Goal: Task Accomplishment & Management: Complete application form

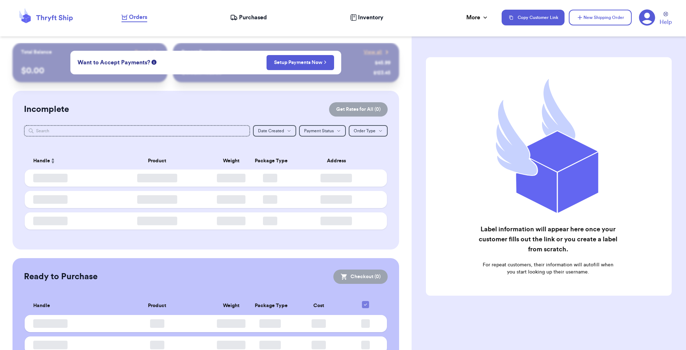
checkbox input "false"
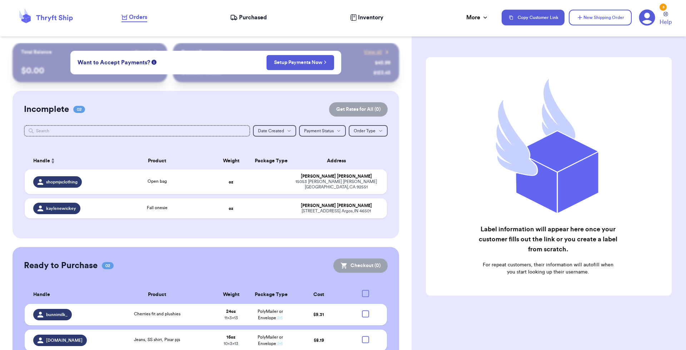
click at [246, 17] on span "Purchased" at bounding box center [253, 17] width 28 height 9
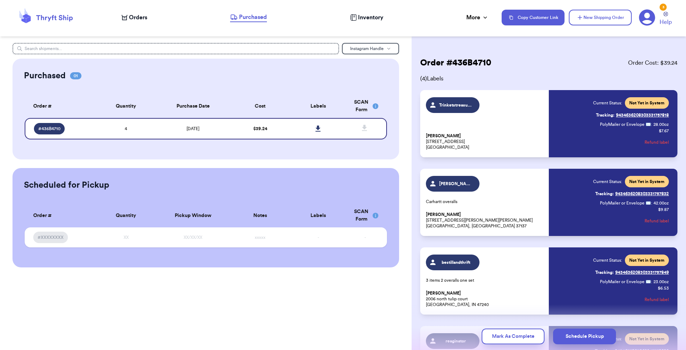
click at [479, 13] on nav "Orders Purchased Inventory More Stats Completed Orders Payments Payouts Copy Cu…" at bounding box center [400, 18] width 572 height 24
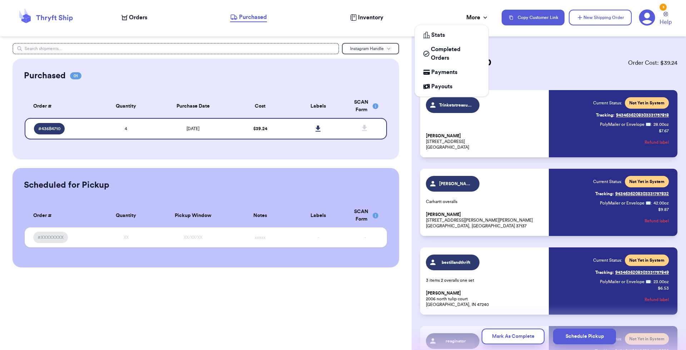
click at [477, 21] on div "More" at bounding box center [478, 17] width 23 height 9
click at [451, 49] on span "Completed Orders" at bounding box center [455, 53] width 49 height 17
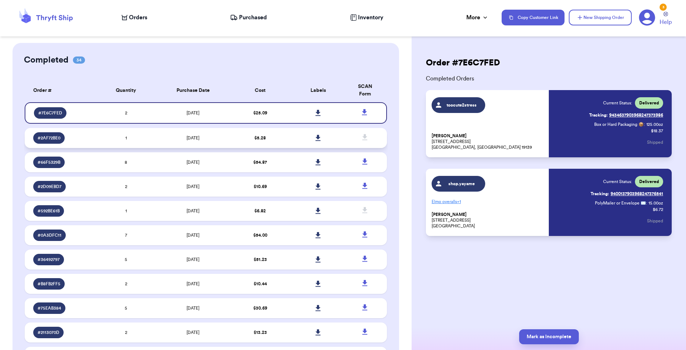
click at [101, 135] on td "1" at bounding box center [126, 138] width 58 height 20
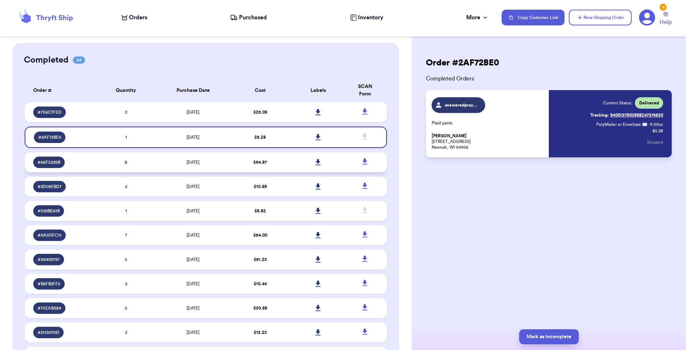
click at [109, 166] on td "8" at bounding box center [126, 162] width 58 height 20
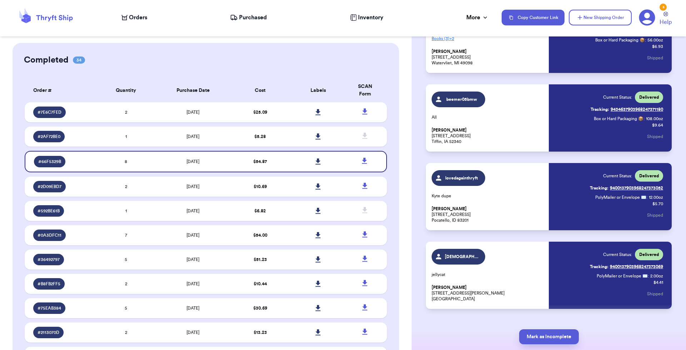
scroll to position [415, 0]
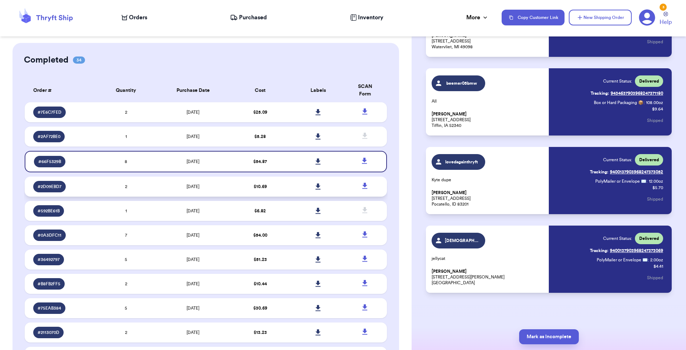
click at [88, 179] on td "# 2D09EBD7" at bounding box center [61, 187] width 73 height 20
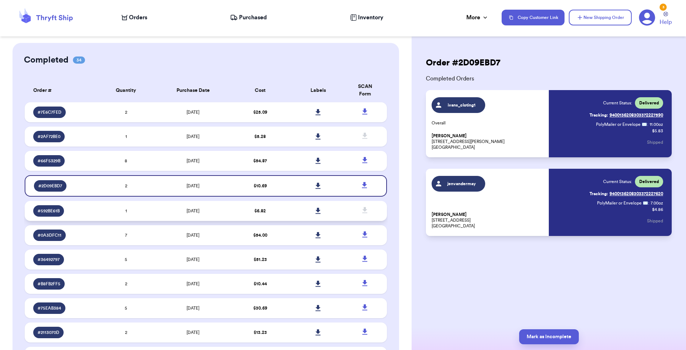
click at [108, 212] on td "1" at bounding box center [126, 211] width 58 height 20
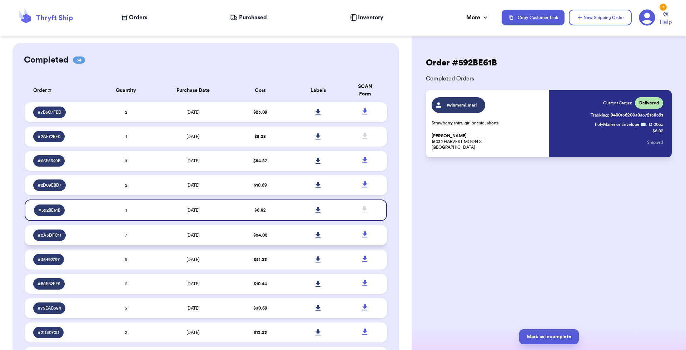
click at [107, 233] on td "7" at bounding box center [126, 235] width 58 height 20
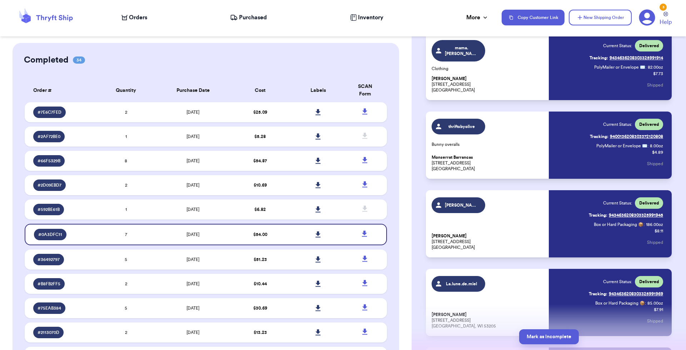
scroll to position [336, 0]
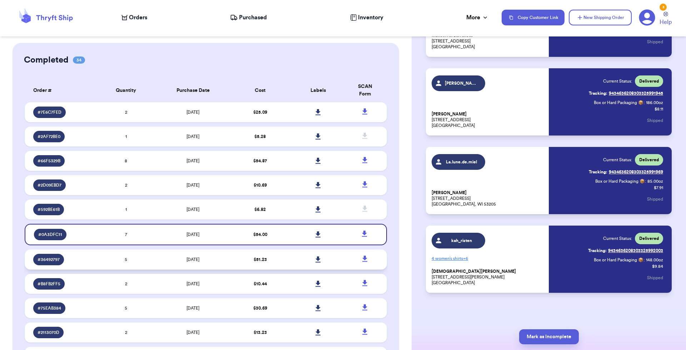
click at [84, 258] on div "# 36492797" at bounding box center [63, 259] width 60 height 11
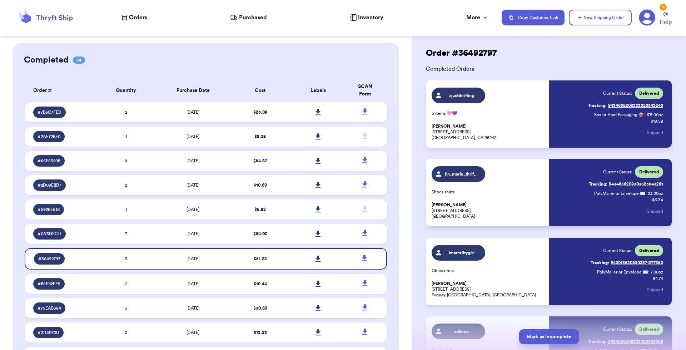
scroll to position [0, 0]
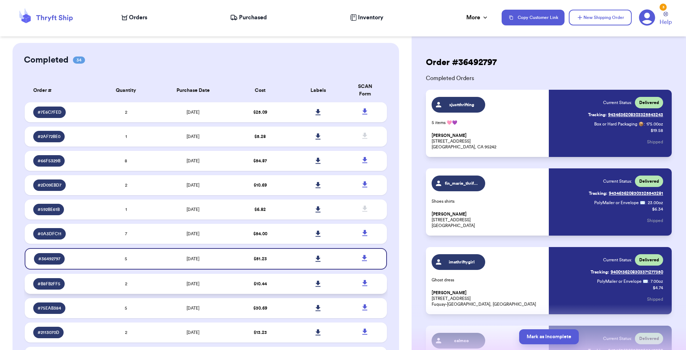
click at [80, 279] on div "# B8FB2FF5" at bounding box center [63, 283] width 60 height 11
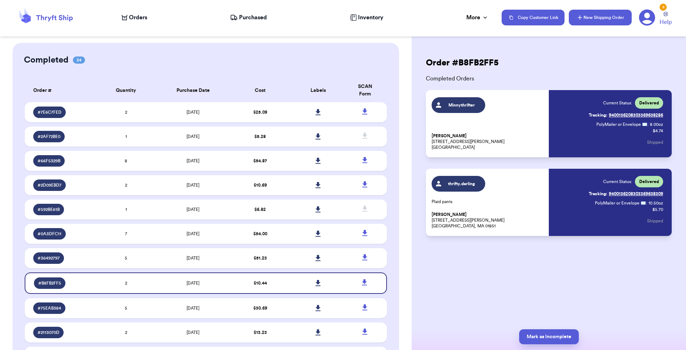
click at [592, 19] on button "New Shipping Order" at bounding box center [600, 18] width 63 height 16
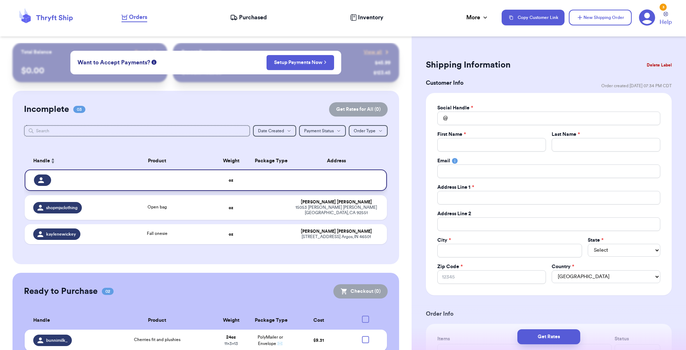
click at [40, 176] on div at bounding box center [42, 179] width 17 height 11
click at [467, 118] on input "Total Amount Paid" at bounding box center [549, 119] width 223 height 14
type input "t"
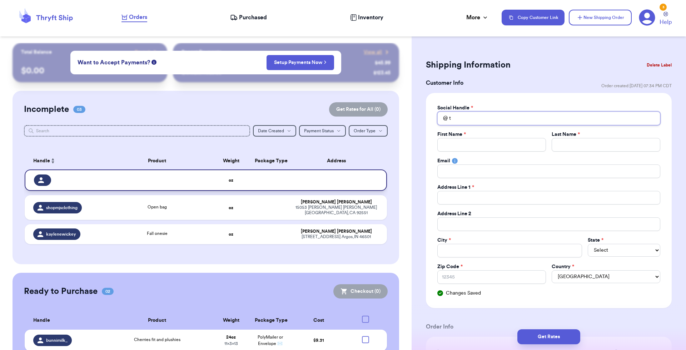
type input "th"
type input "thr"
type input "thri"
type input "thrif"
type input "thrift"
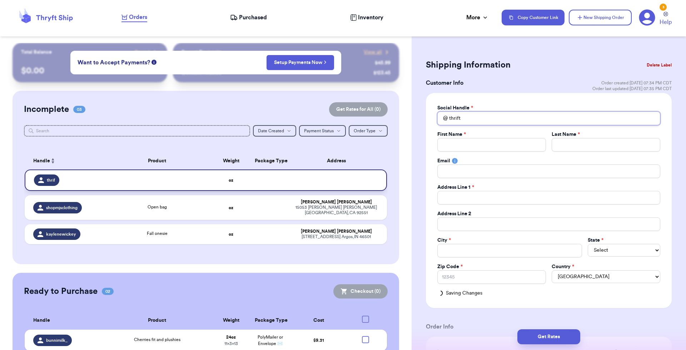
type input "thrifty"
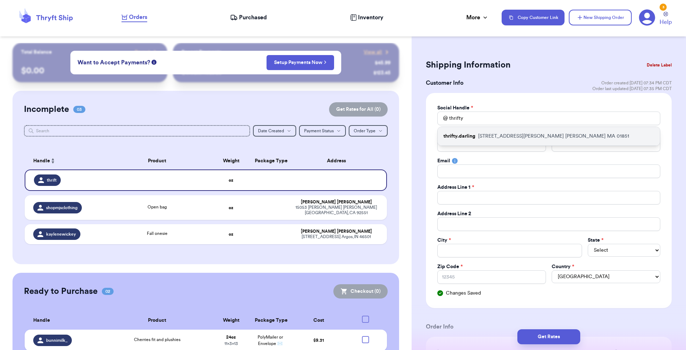
click at [471, 135] on p "thrifty.darling" at bounding box center [460, 136] width 32 height 7
type input "thrifty.darling"
type input "Janai"
type input "[PERSON_NAME]"
type input "[EMAIL_ADDRESS][DOMAIN_NAME]"
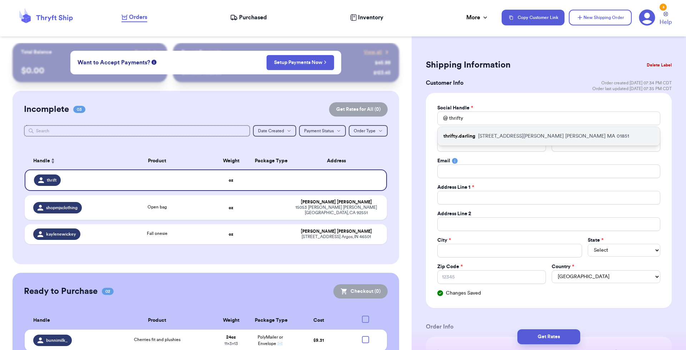
type input "[STREET_ADDRESS][PERSON_NAME]"
type input "7"
type input "[PERSON_NAME]"
select select "MA"
type input "01851"
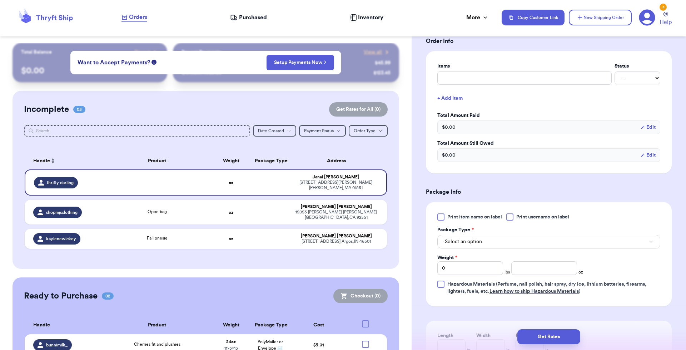
scroll to position [286, 0]
drag, startPoint x: 483, startPoint y: 268, endPoint x: 345, endPoint y: 261, distance: 137.5
click at [345, 261] on div "Customer Link New Order Total Balance Payout $ 0.00 Recent Payments View all @ …" at bounding box center [343, 175] width 686 height 350
type input "1"
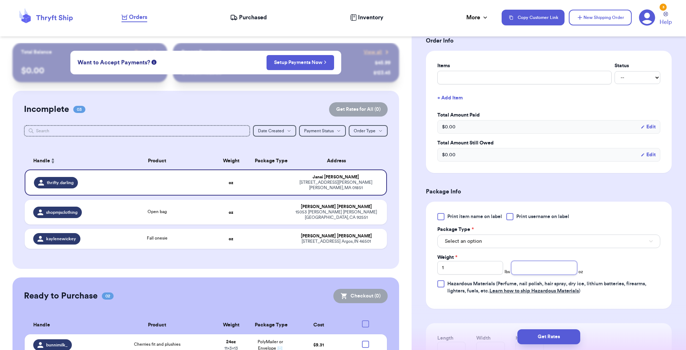
click at [553, 269] on input "number" at bounding box center [545, 268] width 66 height 14
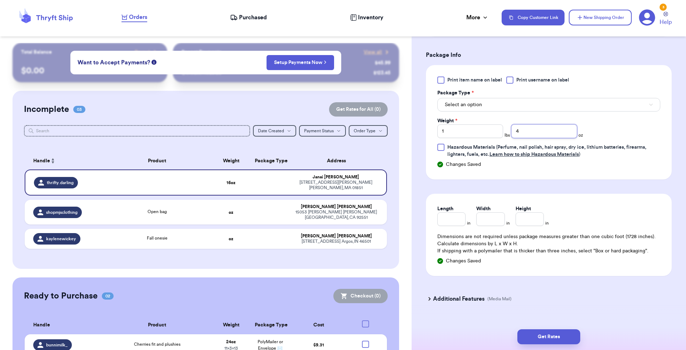
scroll to position [429, 0]
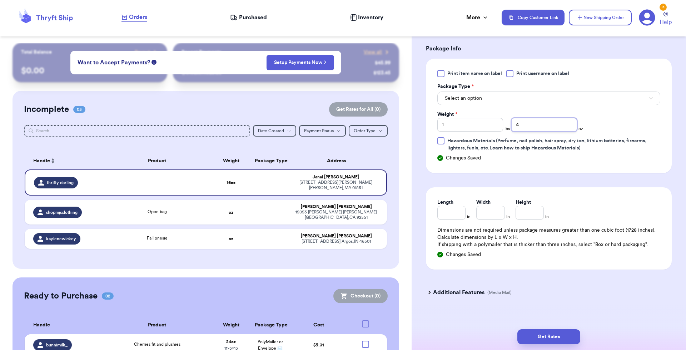
type input "4"
click at [506, 99] on button "Select an option" at bounding box center [549, 99] width 223 height 14
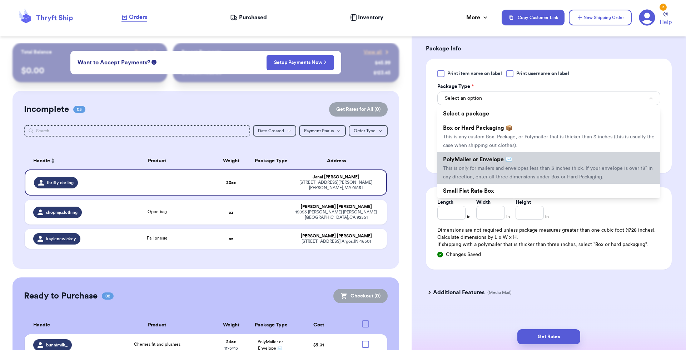
click at [497, 171] on li "PolyMailer or Envelope ✉️ This is only for mailers and envelopes less than 3 in…" at bounding box center [549, 167] width 223 height 31
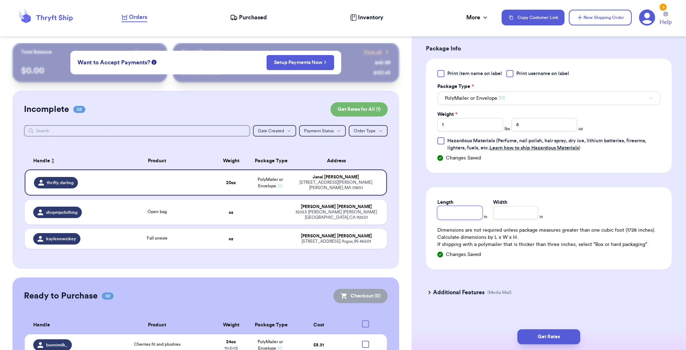
click at [465, 211] on input "Length" at bounding box center [460, 213] width 45 height 14
type input "13"
click at [489, 213] on div "Length * 13 in Width * in" at bounding box center [494, 209] width 112 height 21
click at [496, 211] on input "Width *" at bounding box center [515, 213] width 45 height 14
type input "10"
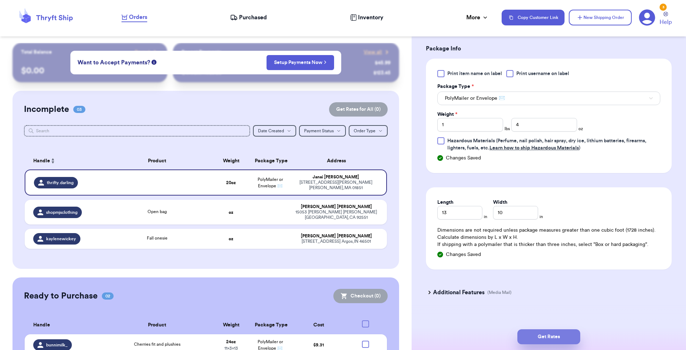
click at [559, 332] on button "Get Rates" at bounding box center [549, 336] width 63 height 15
